Goal: Information Seeking & Learning: Learn about a topic

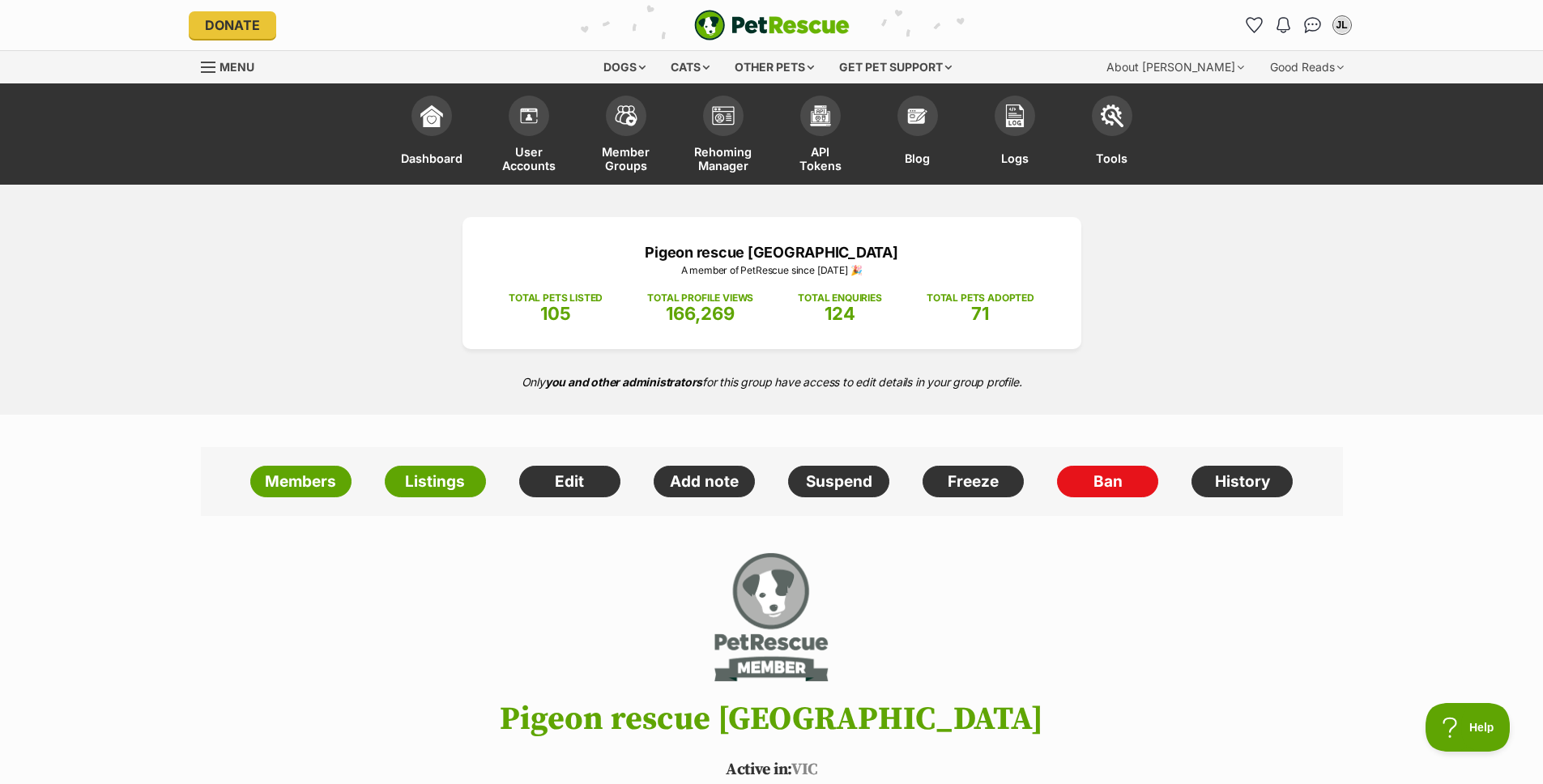
click at [567, 298] on p "TOTAL PETS LISTED" at bounding box center [555, 298] width 94 height 14
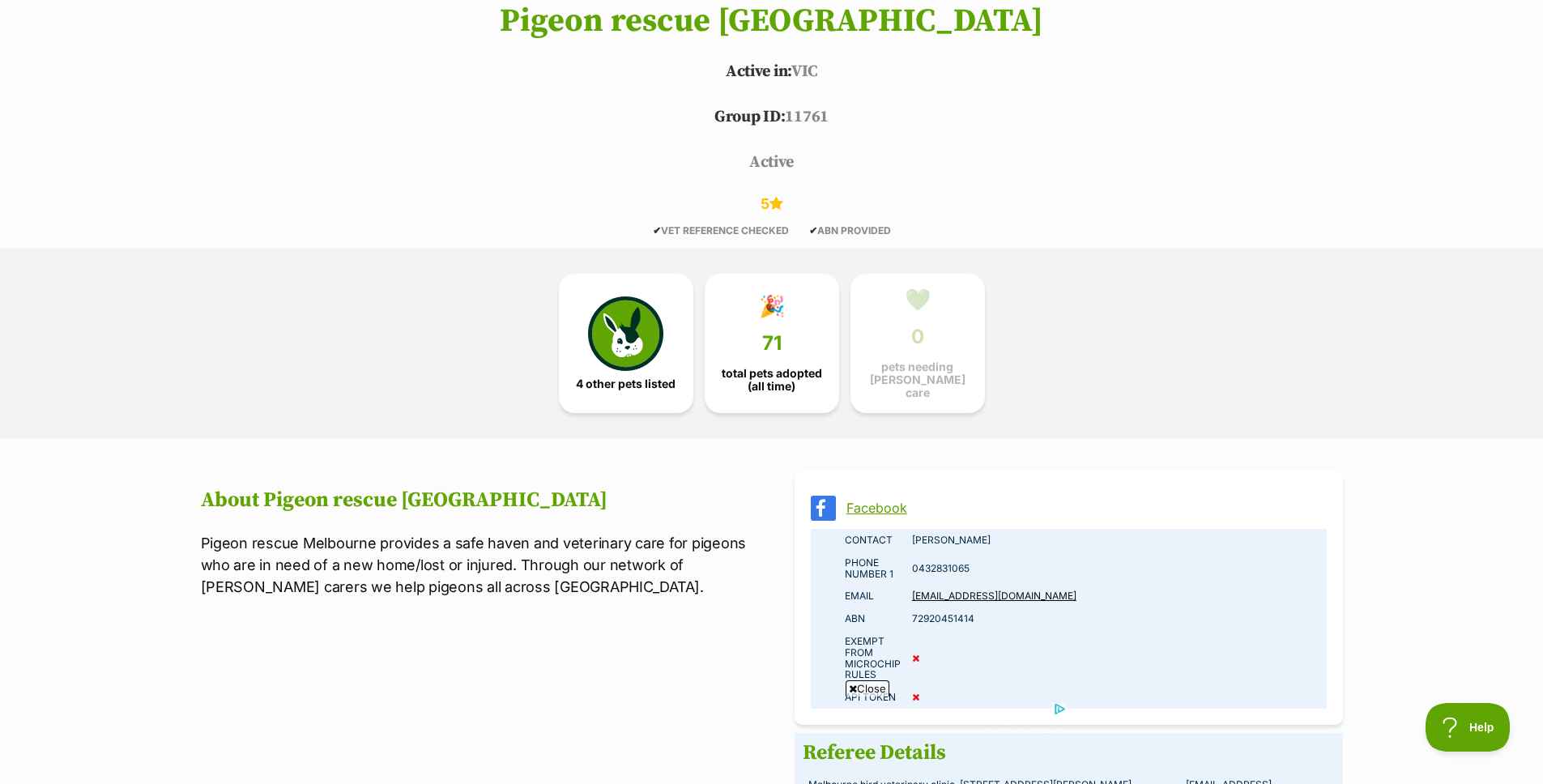
scroll to position [773, 0]
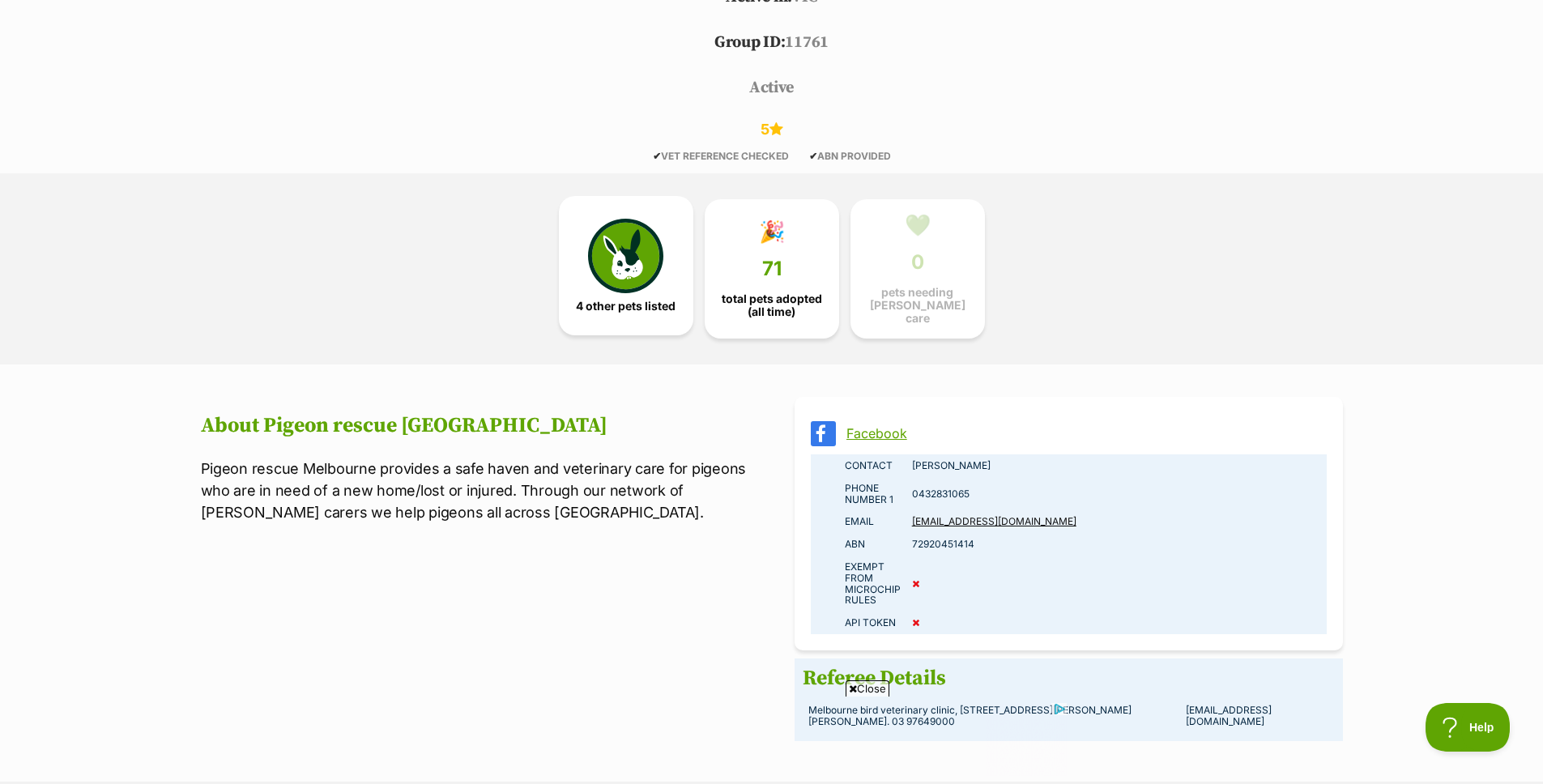
click at [639, 269] on img at bounding box center [625, 255] width 74 height 74
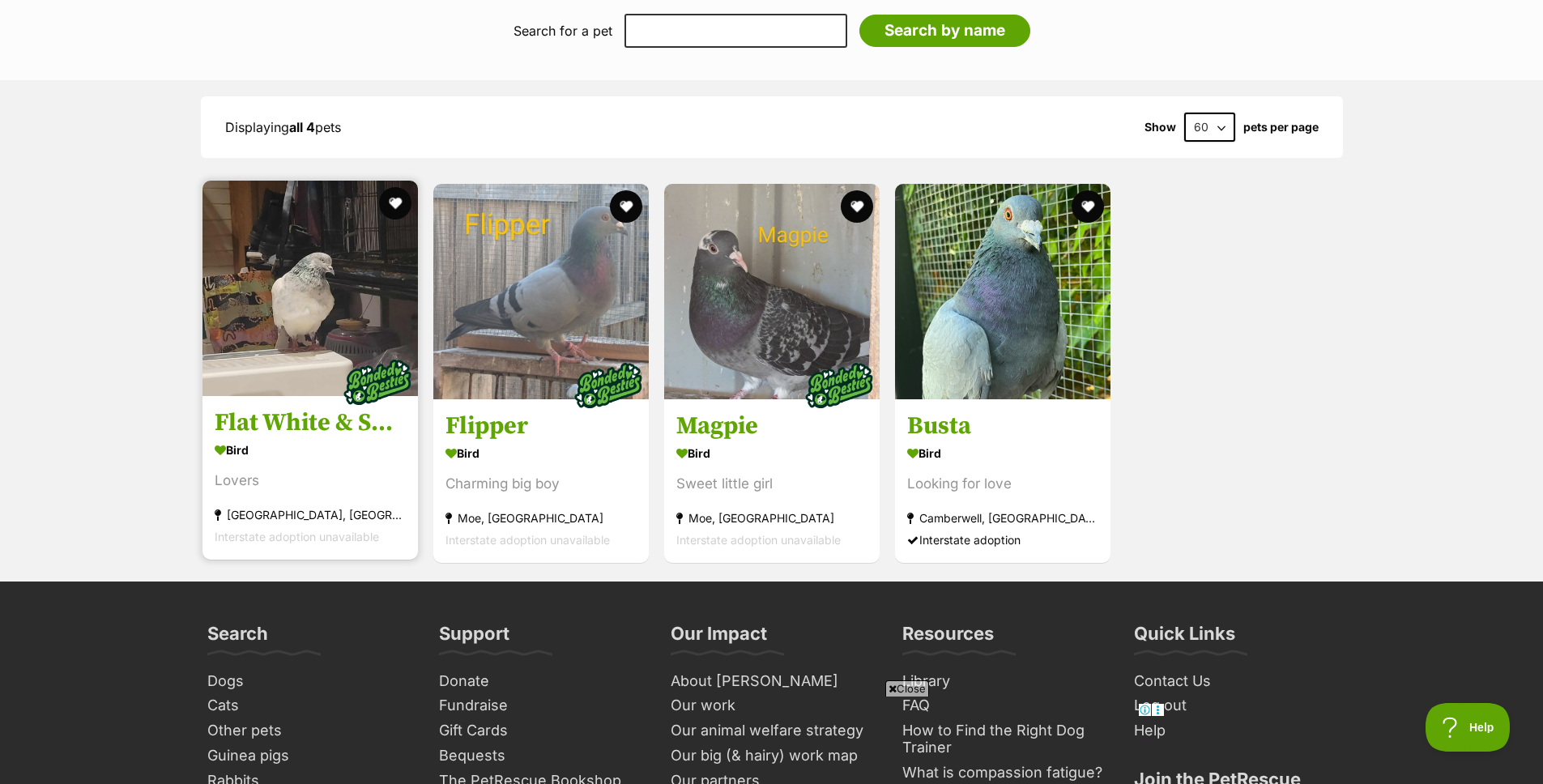
click at [324, 332] on img at bounding box center [310, 288] width 216 height 216
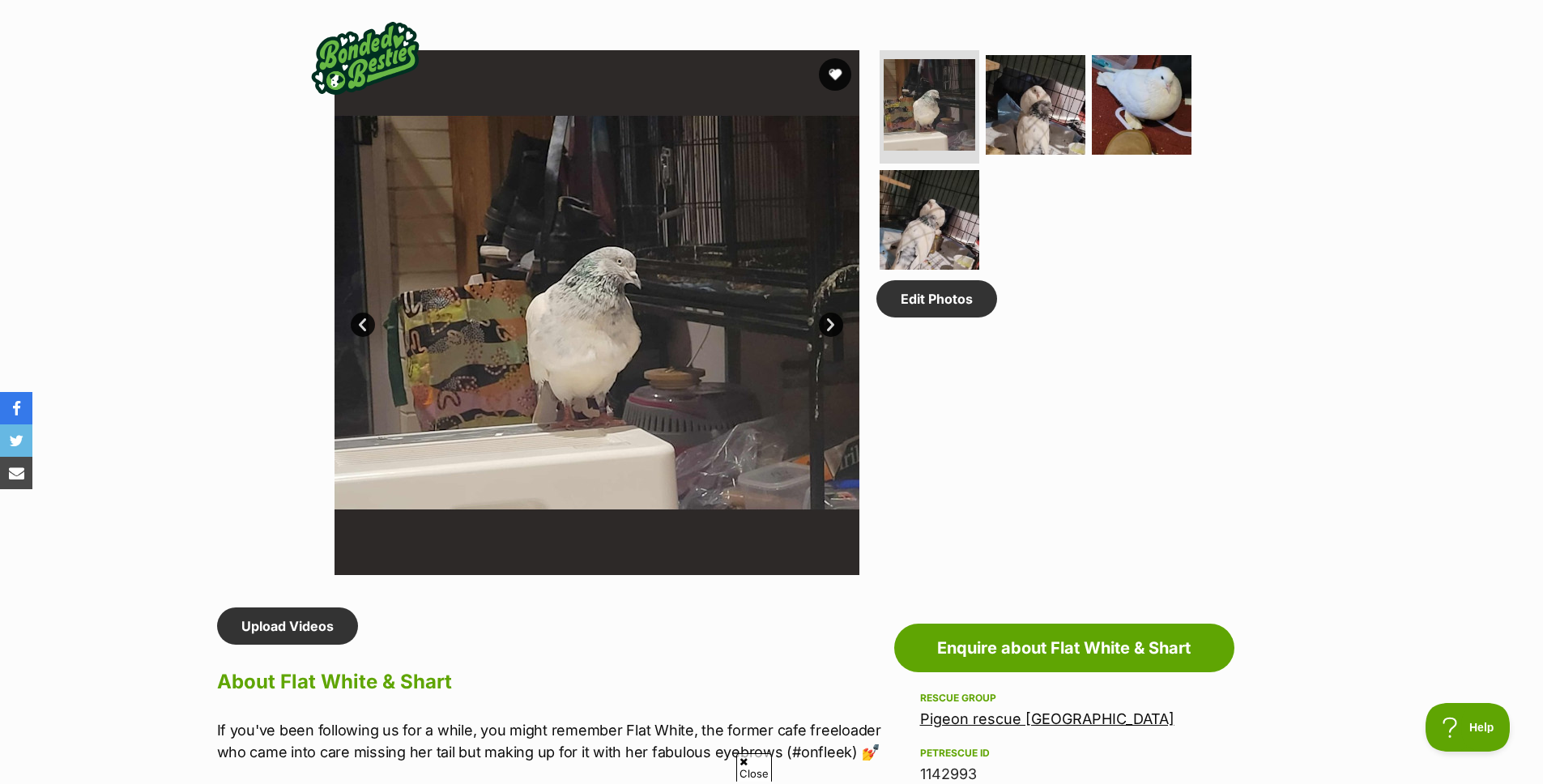
click at [835, 327] on link "Next" at bounding box center [831, 325] width 24 height 24
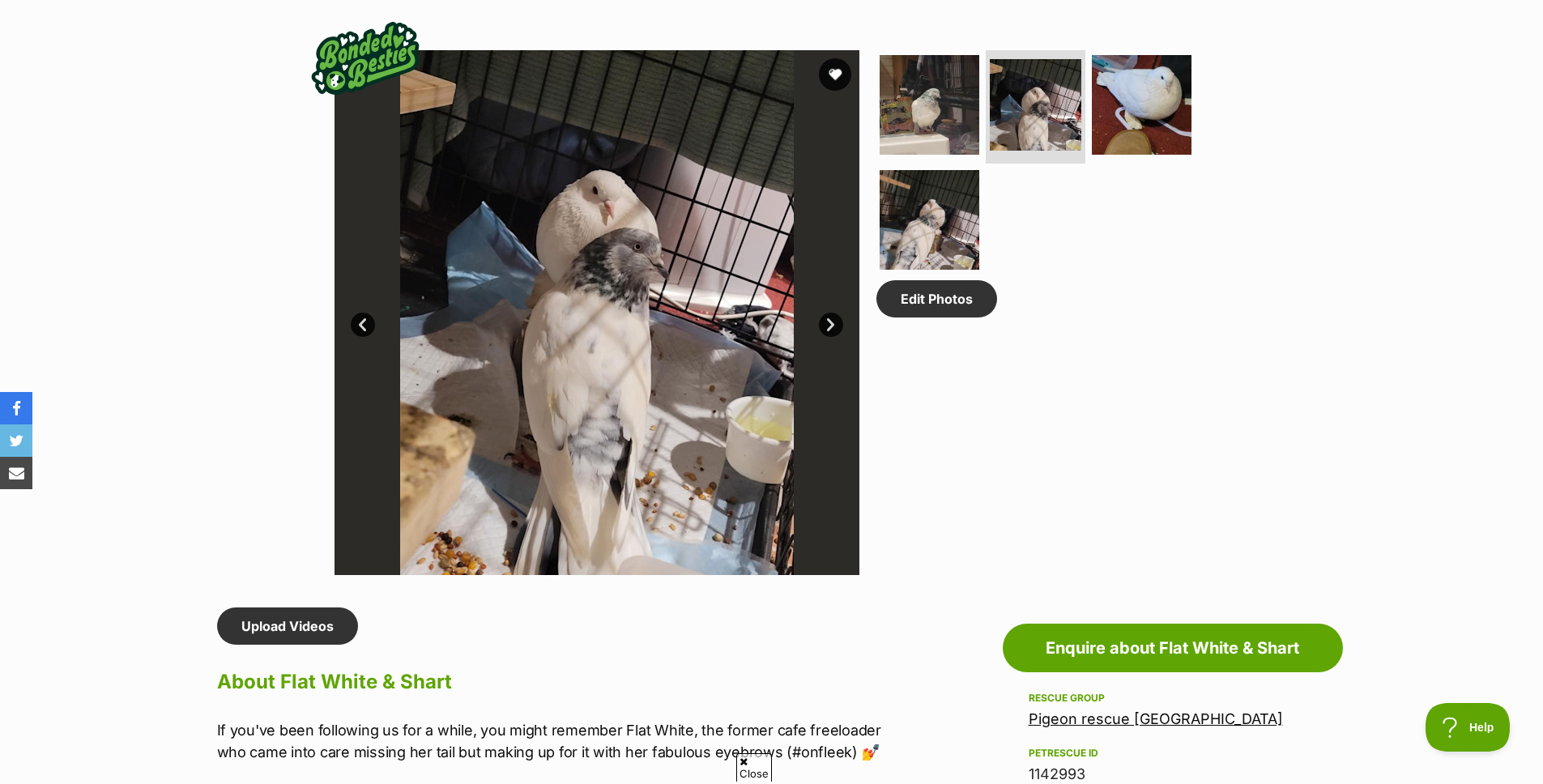
click at [835, 327] on link "Next" at bounding box center [831, 325] width 24 height 24
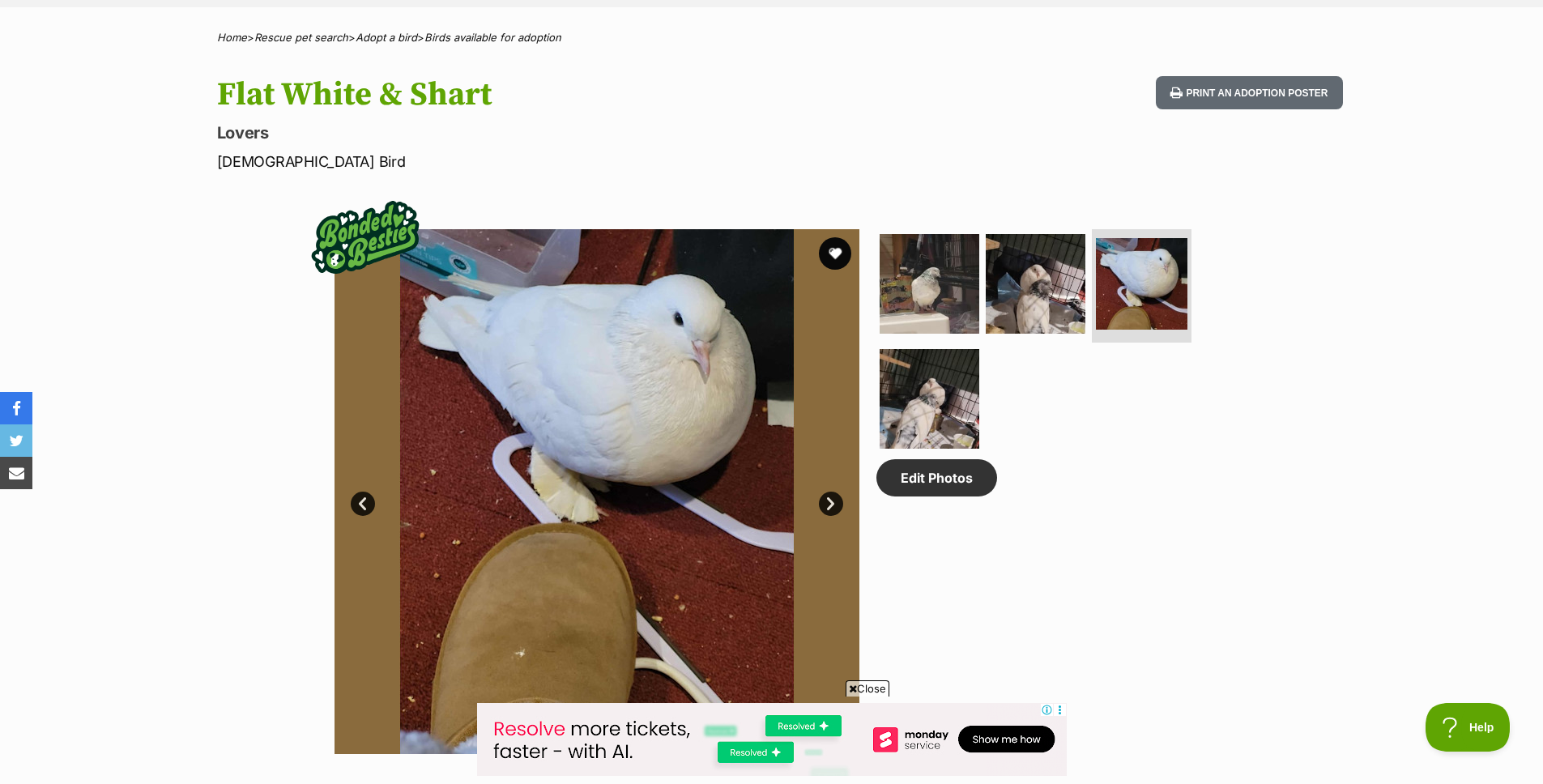
scroll to position [459, 0]
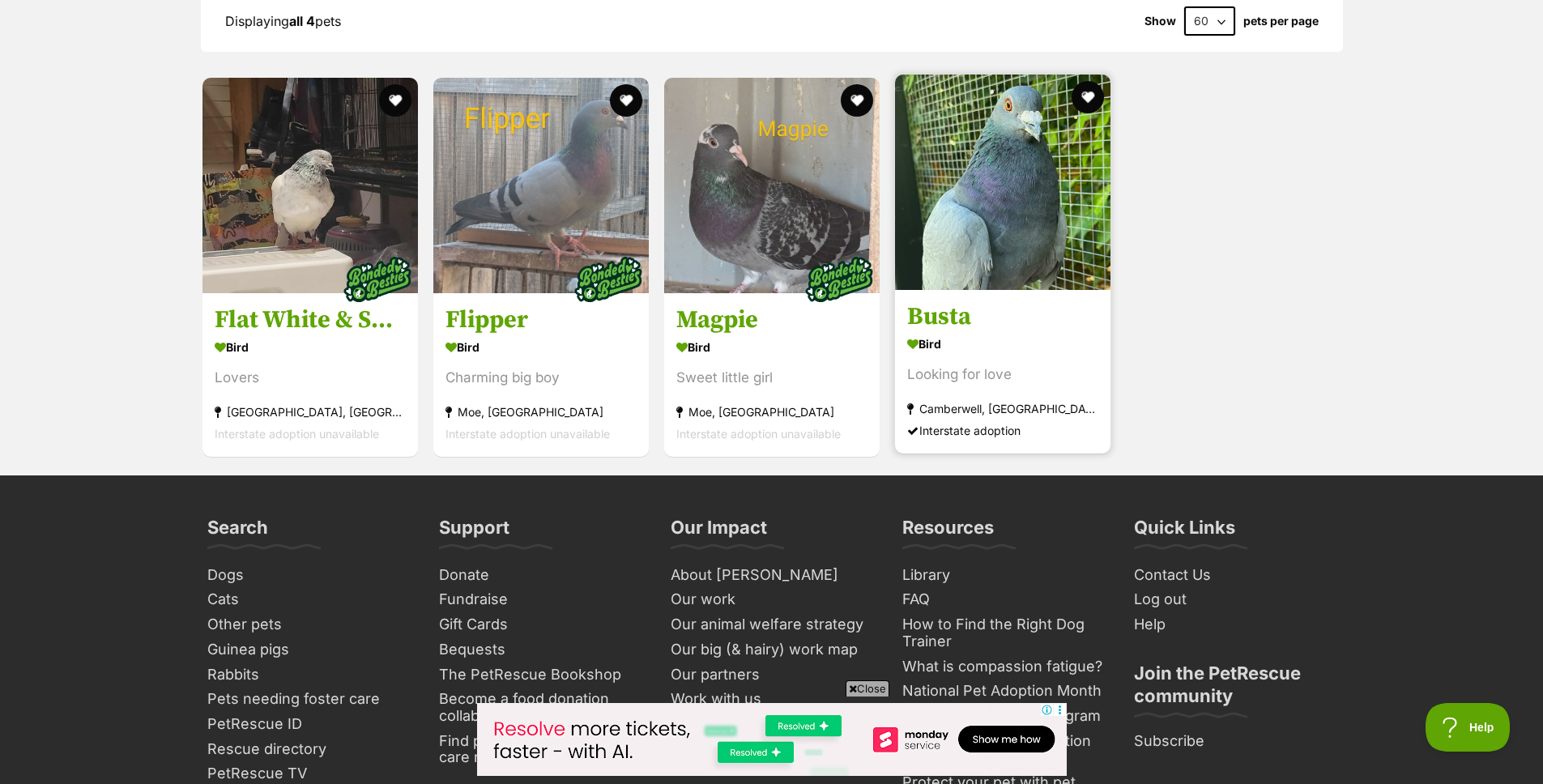
scroll to position [2033, 0]
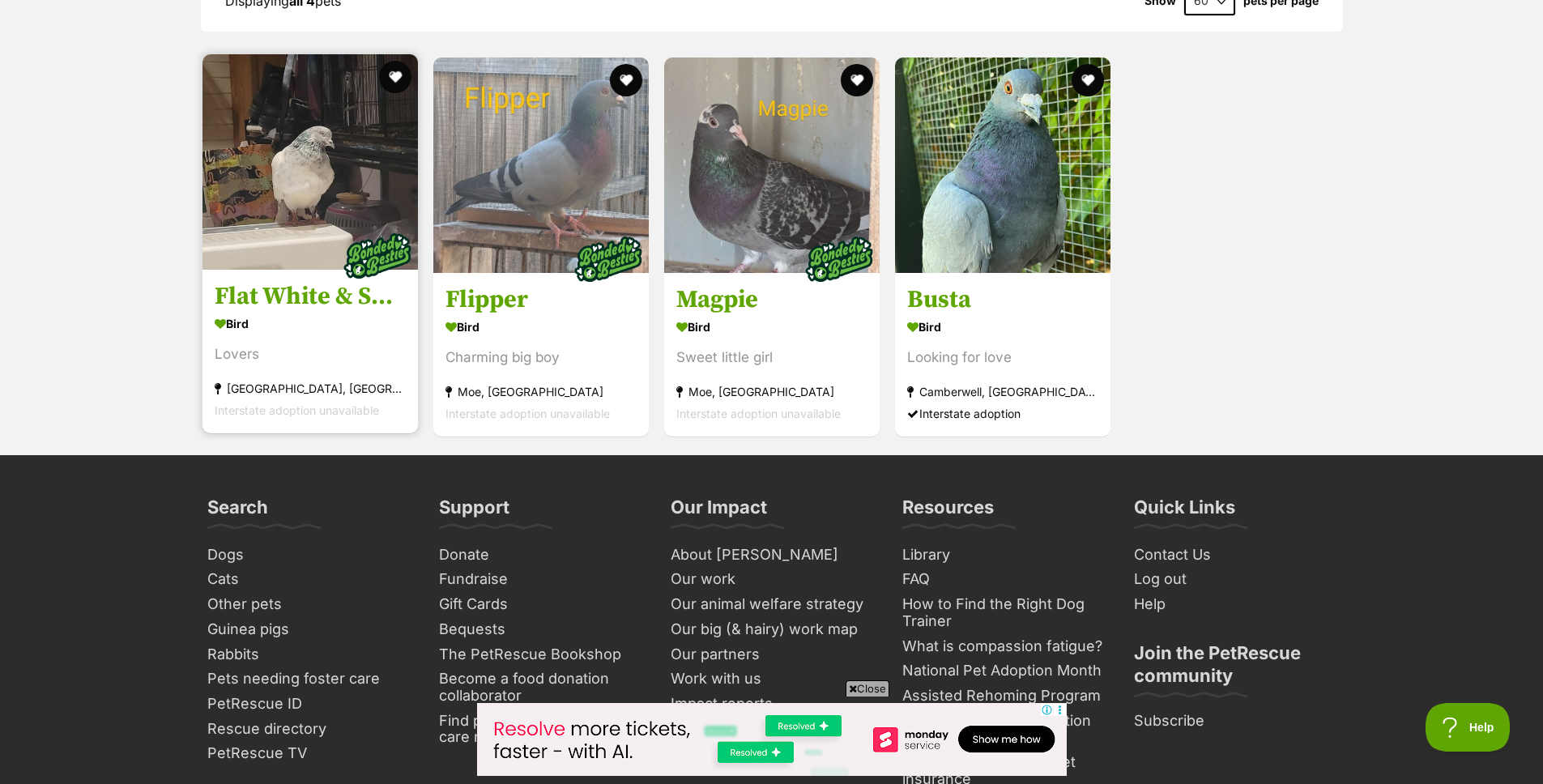
click at [304, 270] on link "Flat White & Shart Bird Lovers Sunshine West, VIC Interstate adoption unavailab…" at bounding box center [310, 352] width 216 height 164
